Goal: Task Accomplishment & Management: Manage account settings

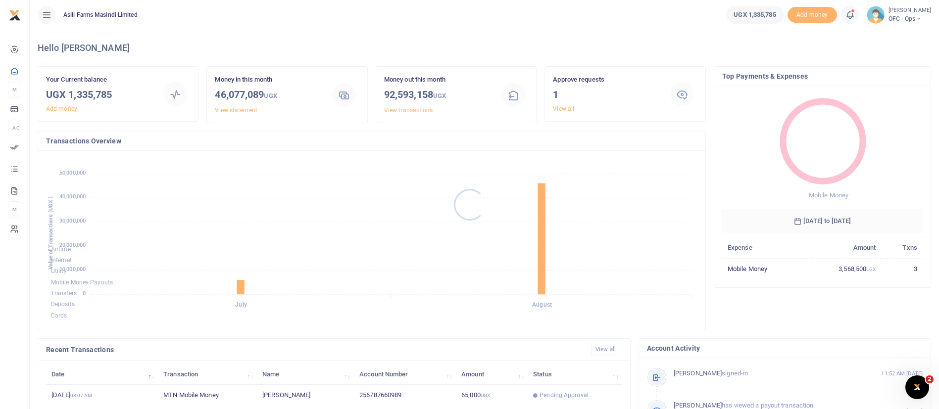
scroll to position [182, 0]
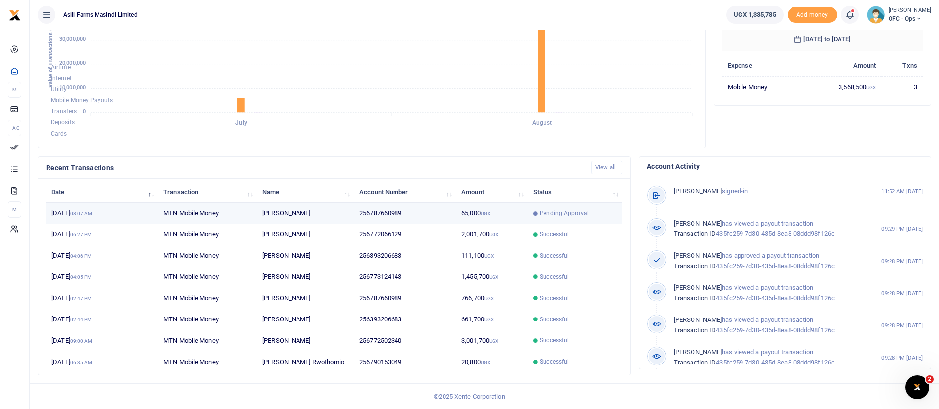
click at [572, 218] on td "Pending Approval" at bounding box center [575, 213] width 95 height 21
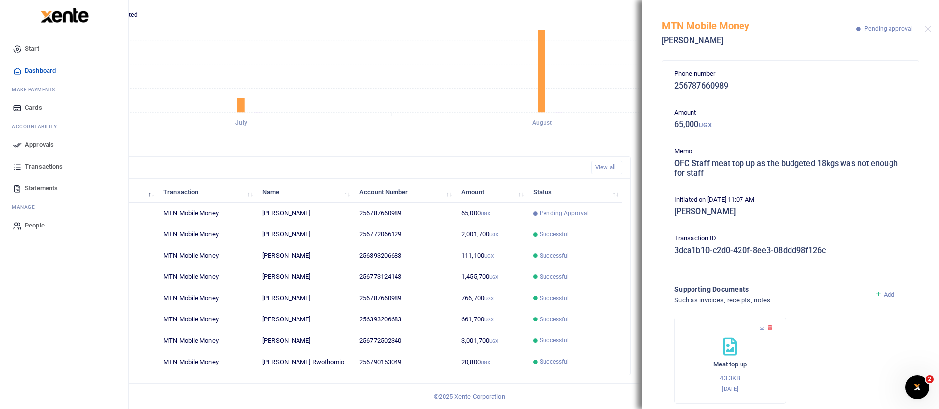
click at [19, 145] on icon at bounding box center [17, 145] width 9 height 9
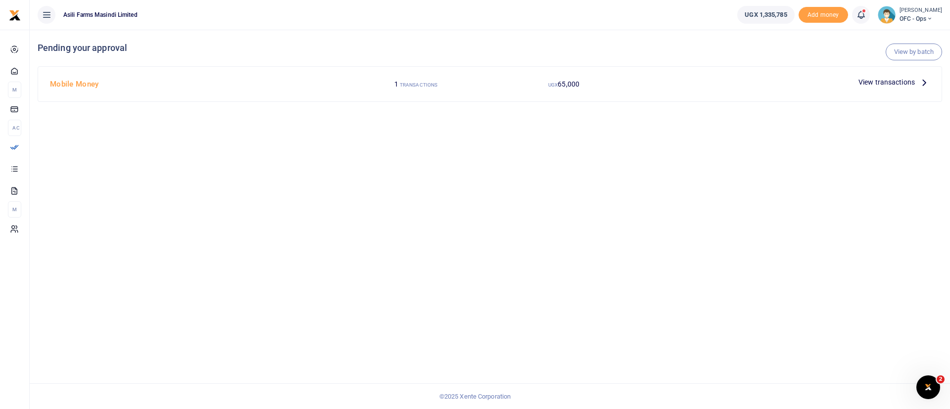
click at [873, 81] on div at bounding box center [475, 204] width 950 height 409
click at [884, 79] on span "View transactions" at bounding box center [887, 82] width 56 height 11
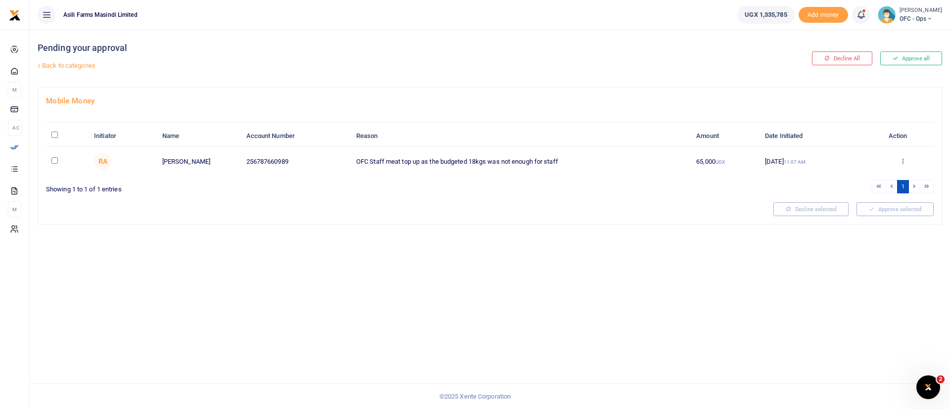
click at [53, 136] on input "\a \a : activate to sort column descending" at bounding box center [54, 135] width 6 height 6
checkbox input "true"
click at [895, 210] on button "Approve selected (1)" at bounding box center [892, 209] width 84 height 14
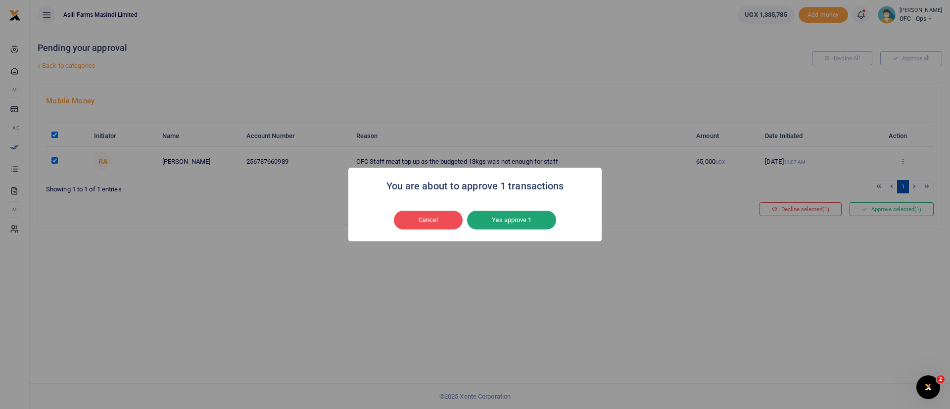
click at [541, 219] on button "Yes approve 1" at bounding box center [511, 220] width 89 height 19
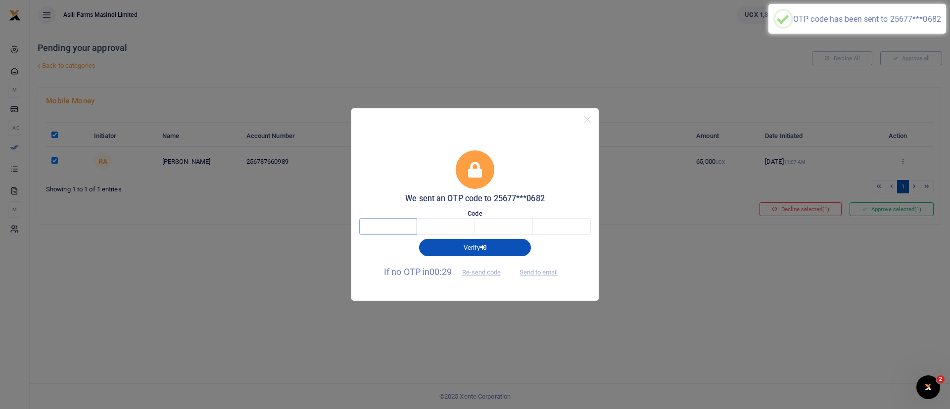
click at [388, 230] on input "text" at bounding box center [388, 226] width 58 height 17
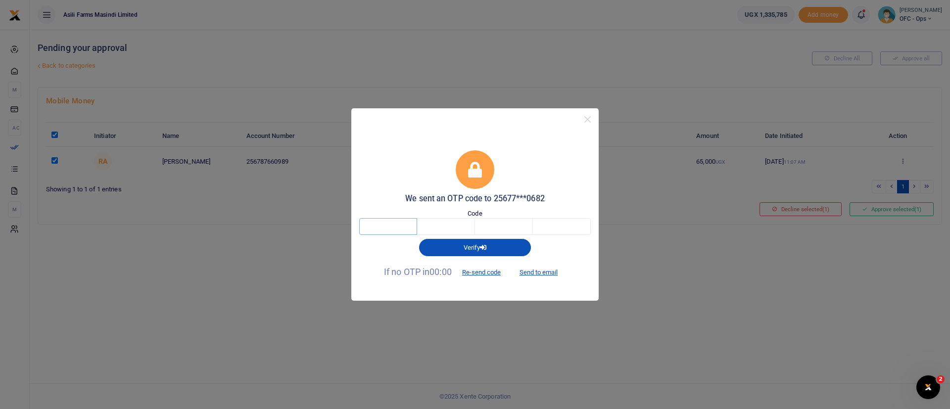
click at [388, 230] on input "text" at bounding box center [388, 226] width 58 height 17
type input "9"
type input "7"
type input "0"
type input "2"
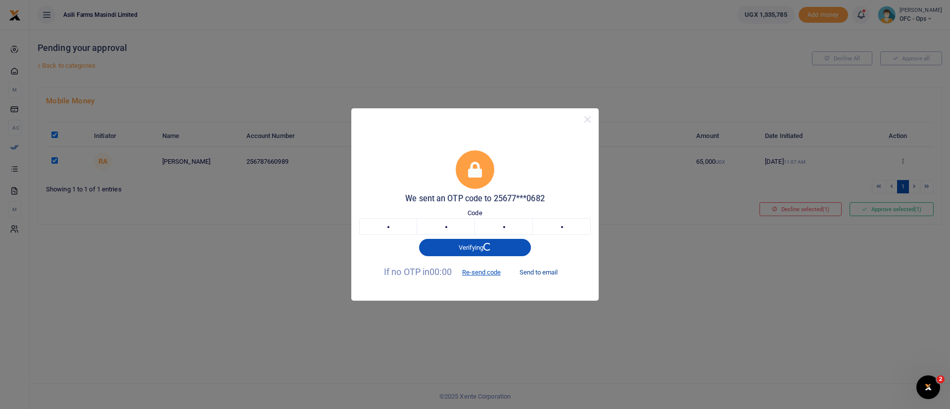
click at [535, 272] on button "Send to email" at bounding box center [538, 272] width 55 height 17
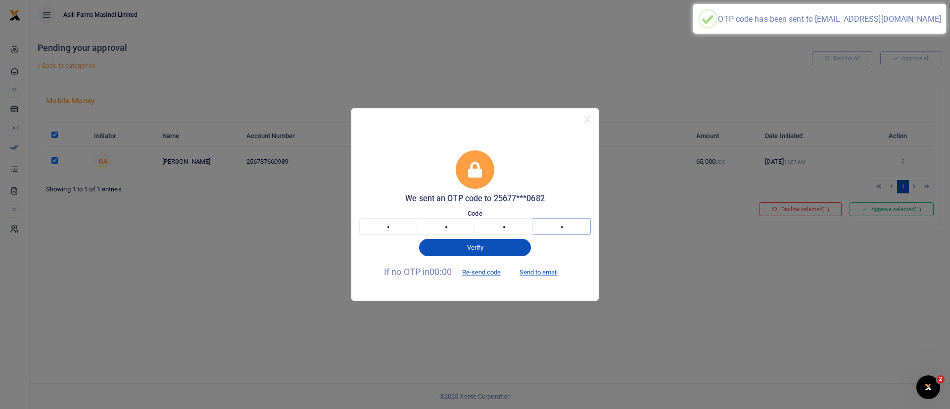
click at [573, 230] on input "2" at bounding box center [562, 226] width 58 height 17
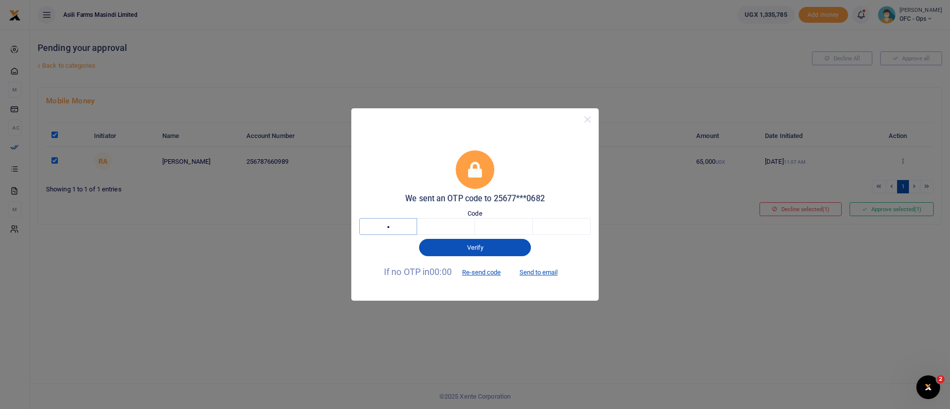
type input "2"
type input "0"
type input "8"
type input "0"
